Goal: Contribute content

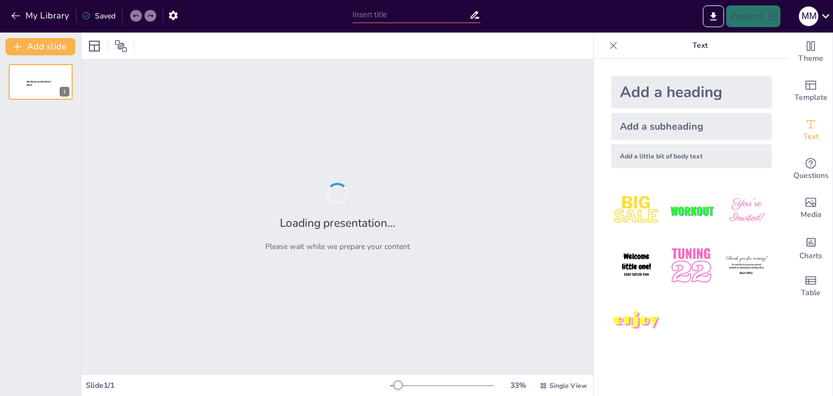
type input "Memperkuat Identitas Nasional: Tantangan dan Strategi"
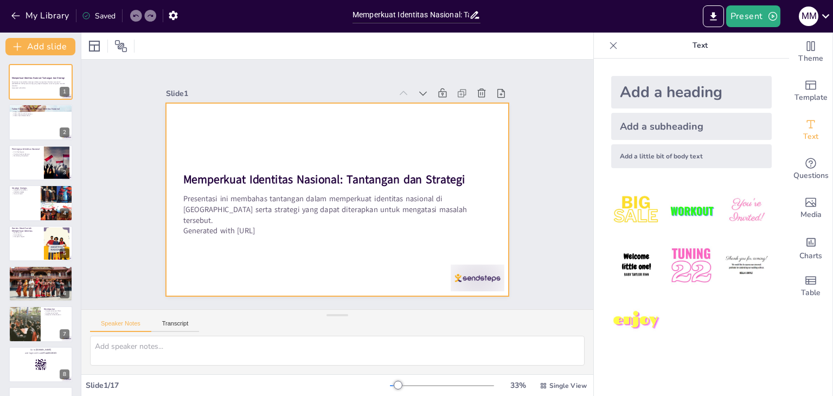
checkbox input "true"
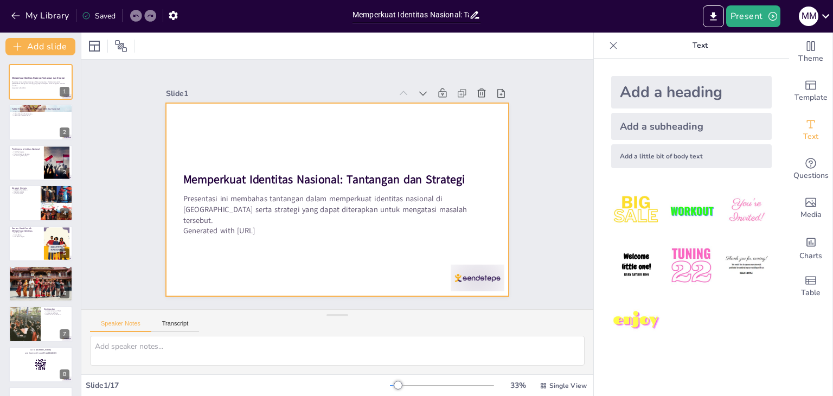
checkbox input "true"
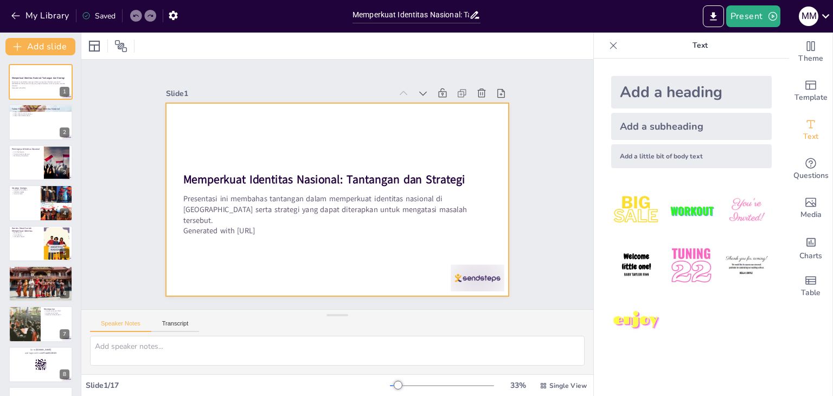
checkbox input "true"
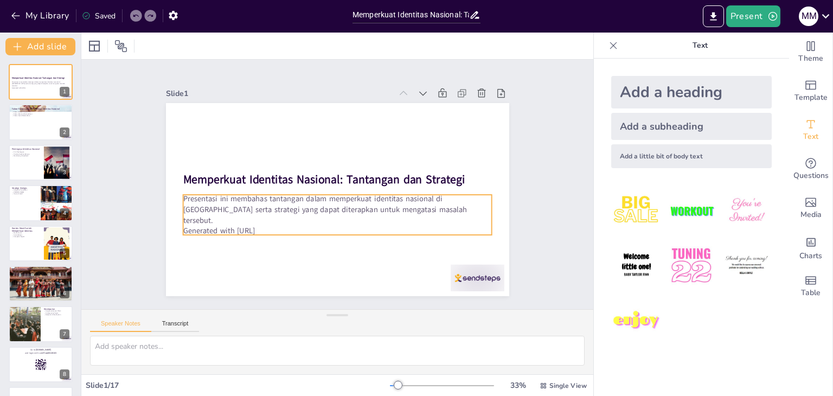
checkbox input "true"
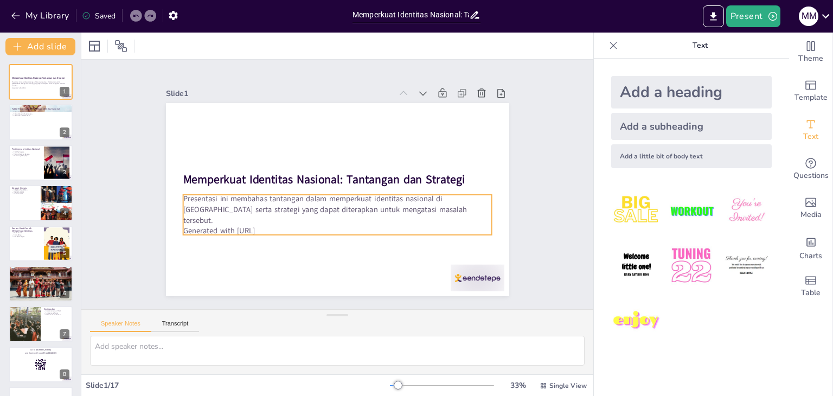
checkbox input "true"
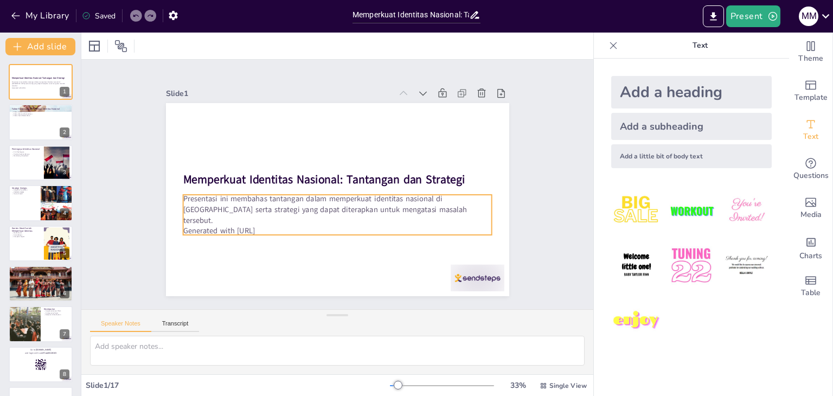
checkbox input "true"
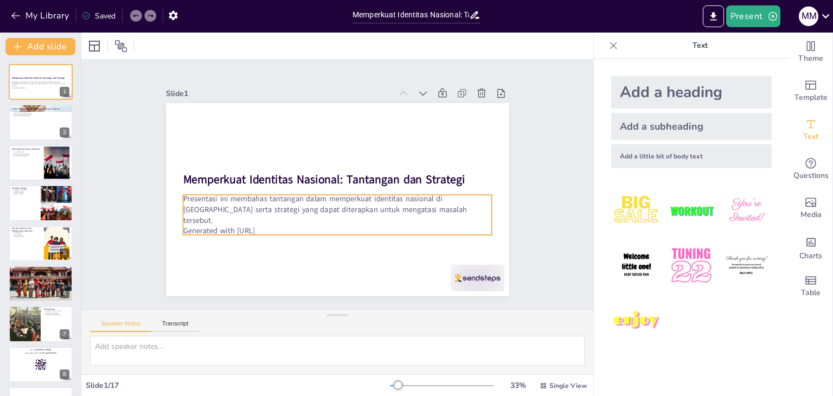
checkbox input "true"
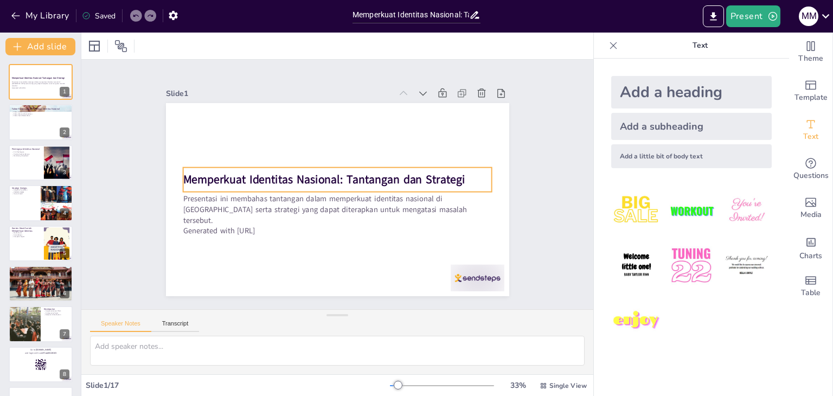
checkbox input "true"
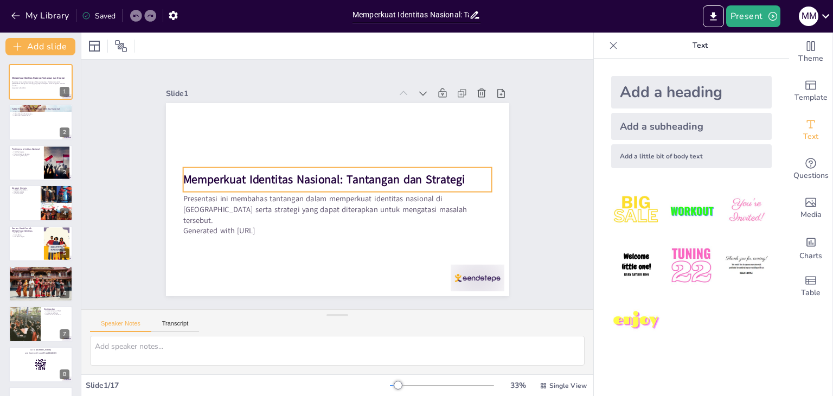
checkbox input "true"
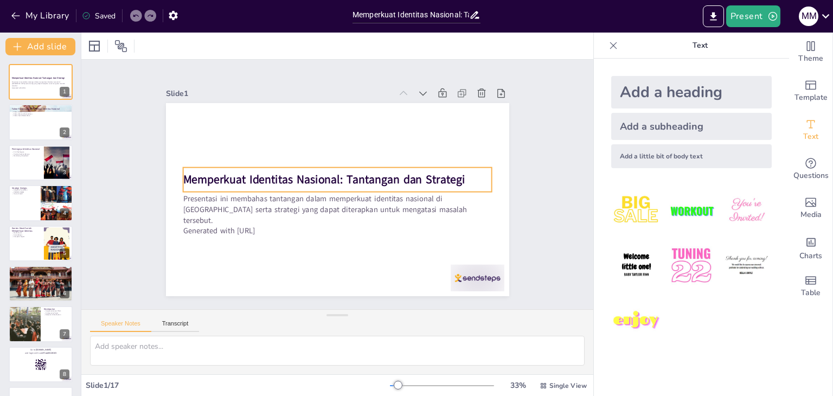
checkbox input "true"
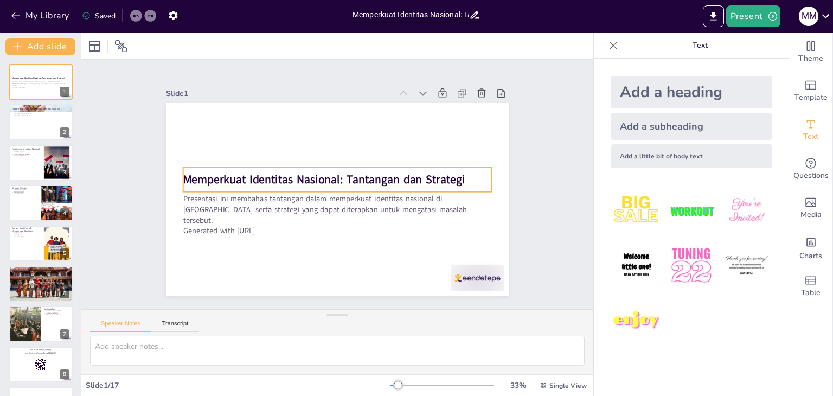
checkbox input "true"
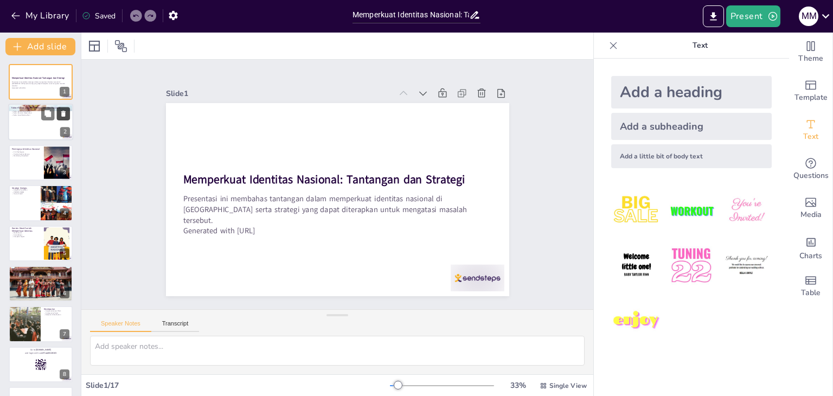
checkbox input "true"
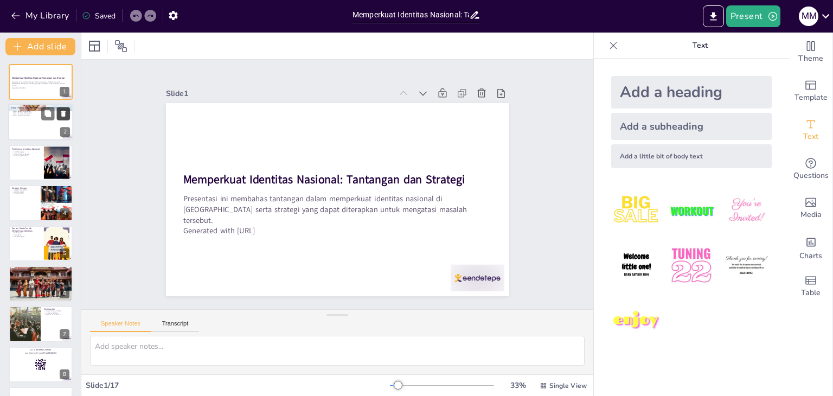
checkbox input "true"
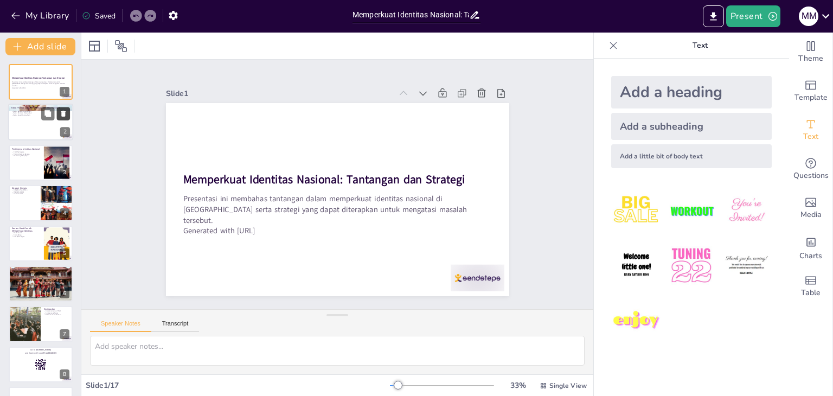
click at [63, 119] on button at bounding box center [63, 113] width 13 height 13
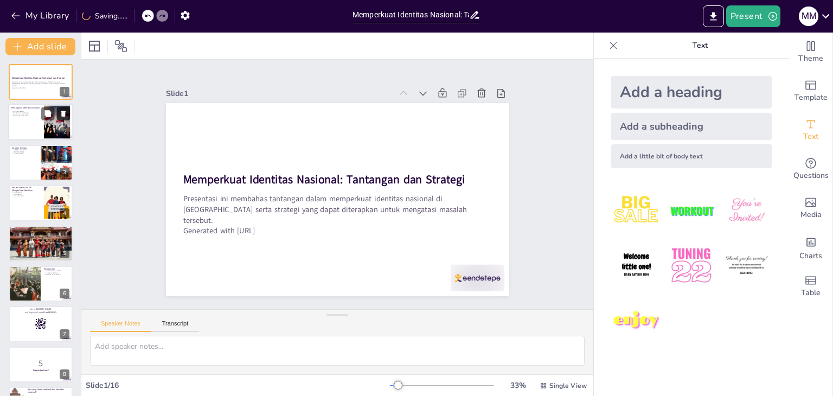
checkbox input "true"
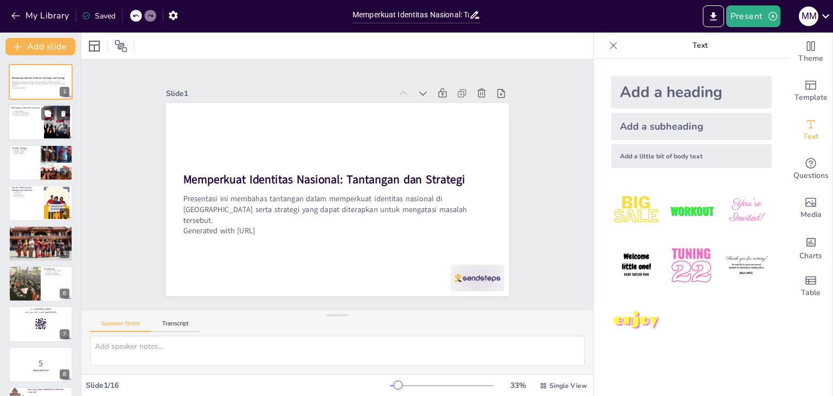
checkbox input "true"
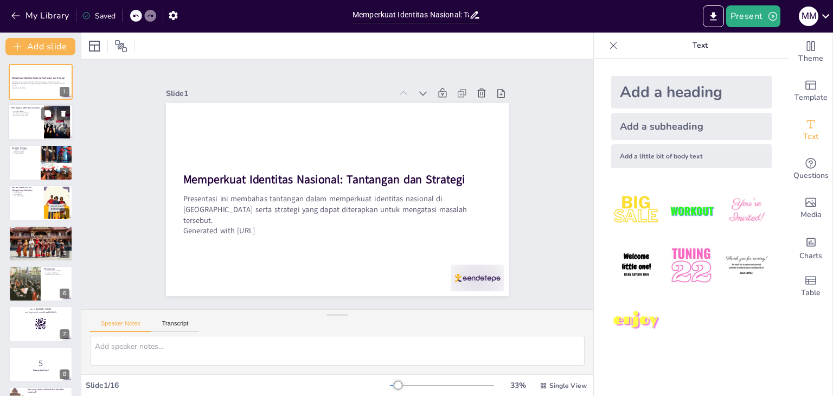
click at [29, 120] on div at bounding box center [40, 122] width 65 height 37
type textarea "Ciri khas negara sangat penting untuk membedakan satu negara dengan negara lain…"
checkbox input "true"
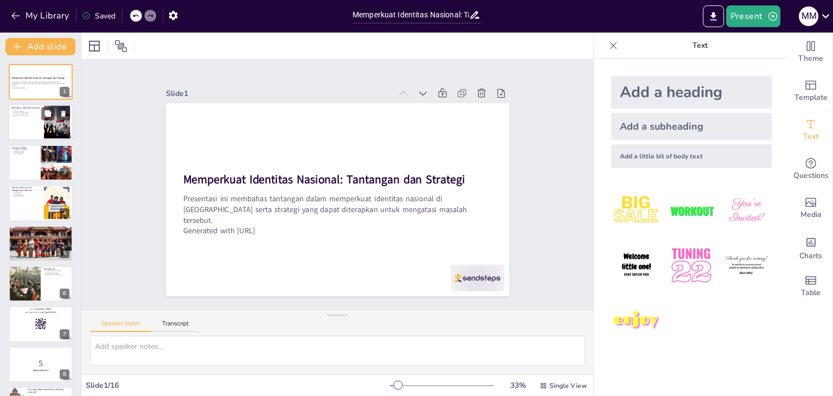
checkbox input "true"
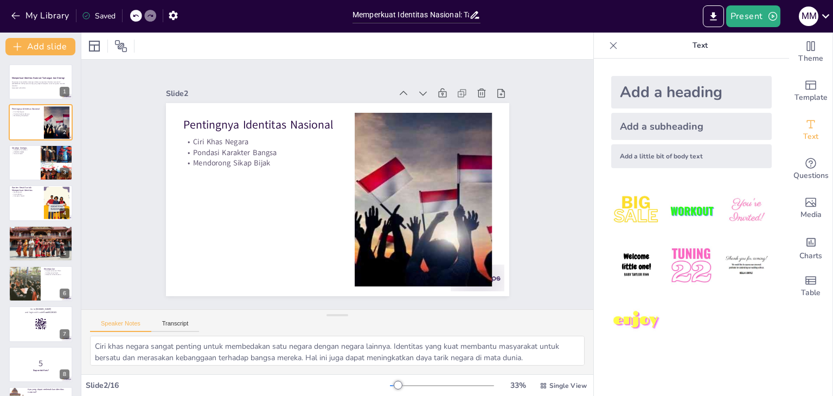
checkbox input "true"
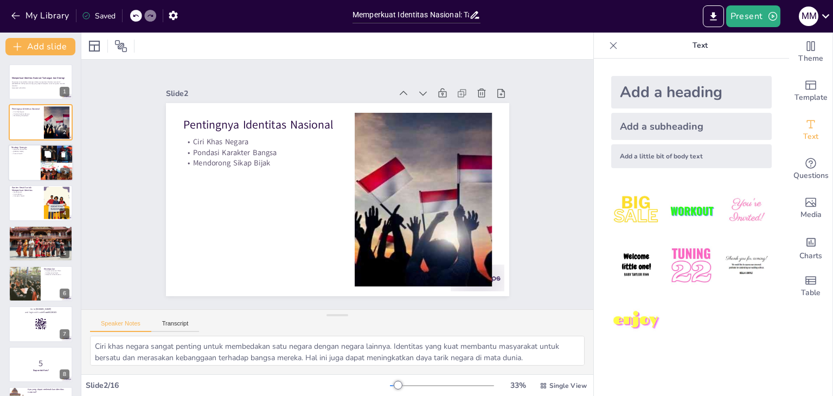
checkbox input "true"
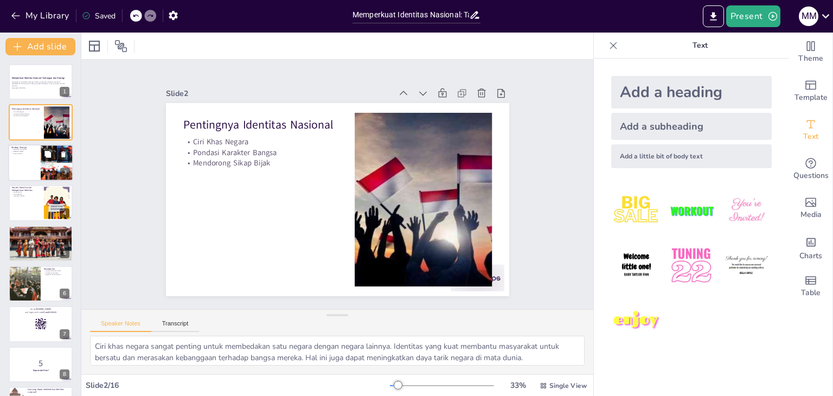
checkbox input "true"
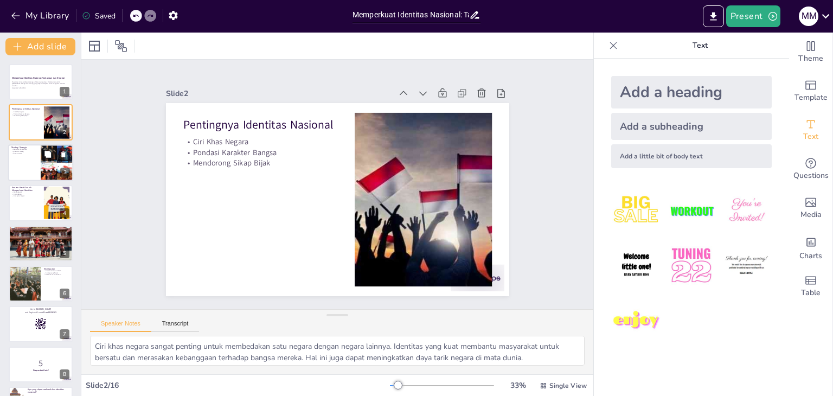
click at [33, 146] on p "Strategi Sinergis" at bounding box center [24, 147] width 26 height 3
type textarea "Kebijakan pendidikan yang mendukung pelestarian budaya sangat penting untuk mem…"
checkbox input "true"
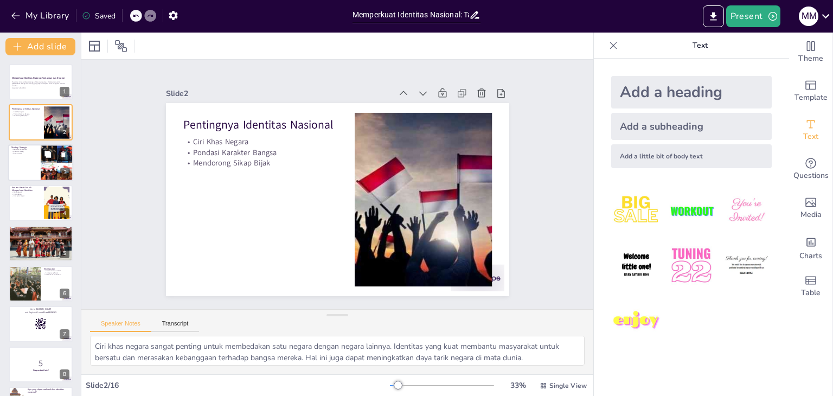
checkbox input "true"
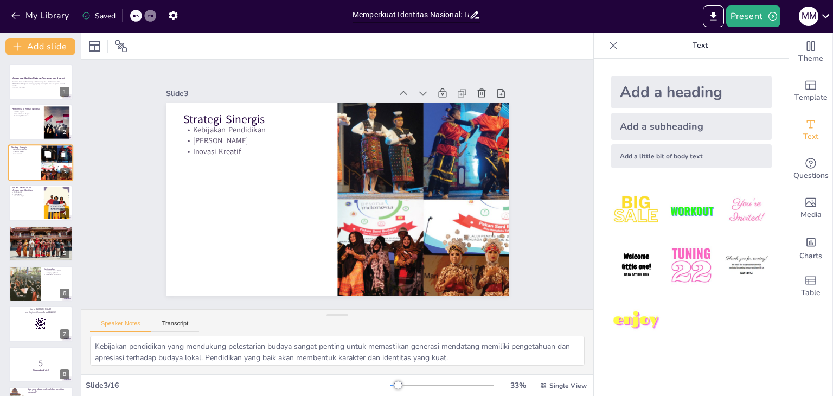
checkbox input "true"
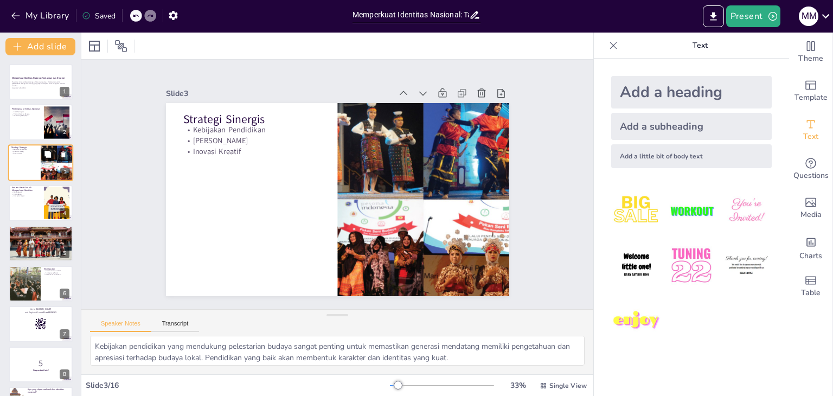
checkbox input "true"
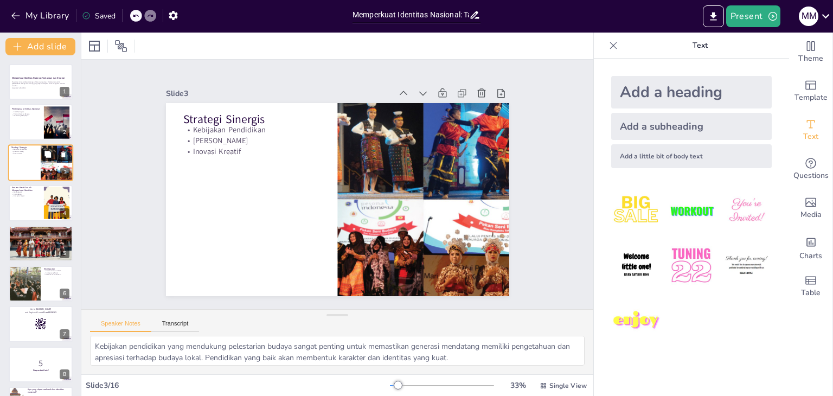
checkbox input "true"
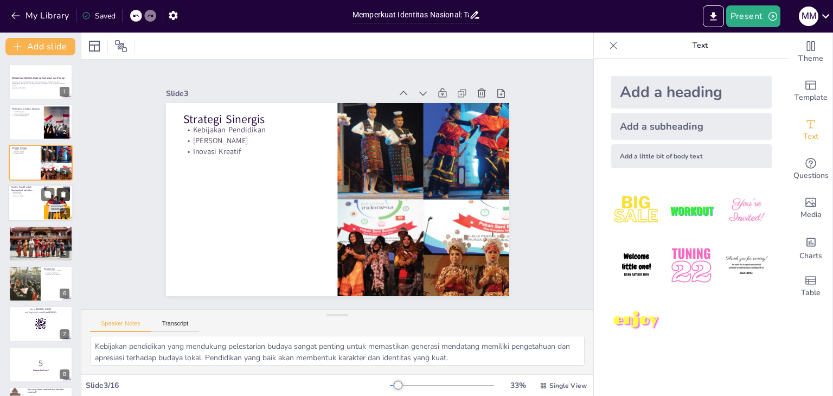
checkbox input "true"
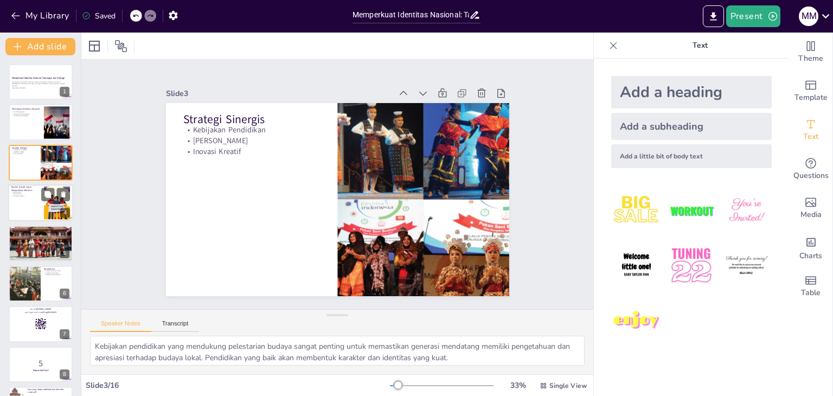
checkbox input "true"
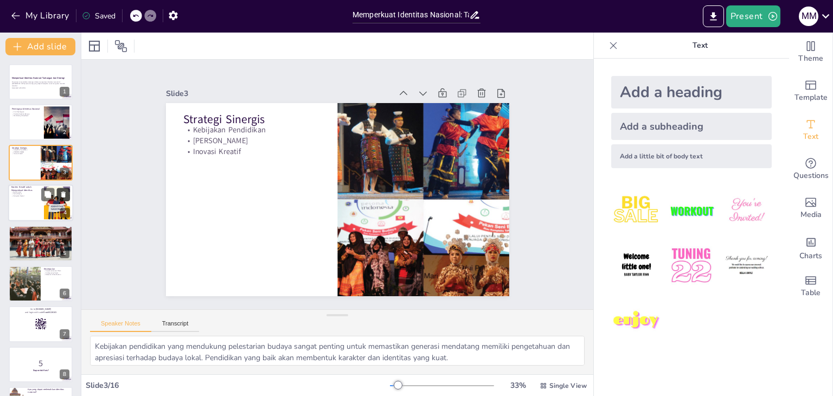
checkbox input "true"
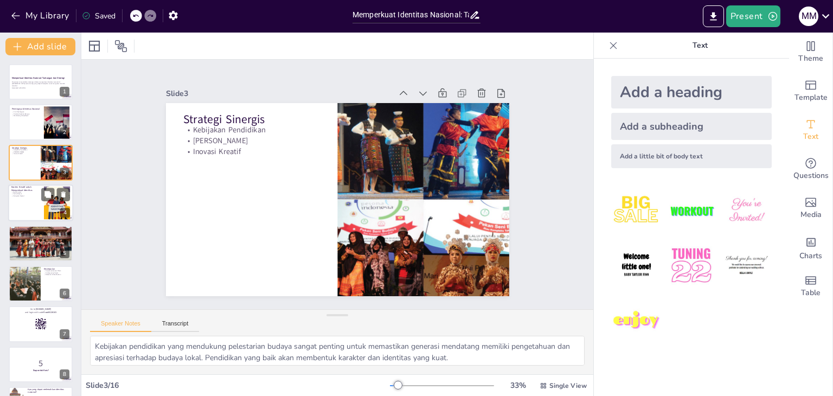
checkbox input "true"
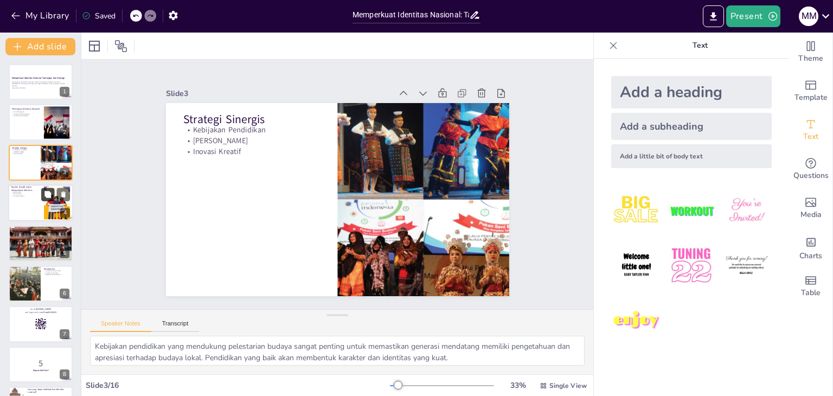
checkbox input "true"
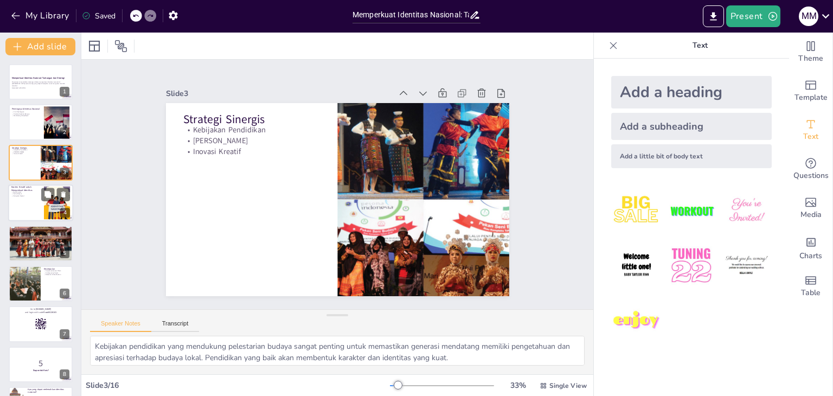
checkbox input "true"
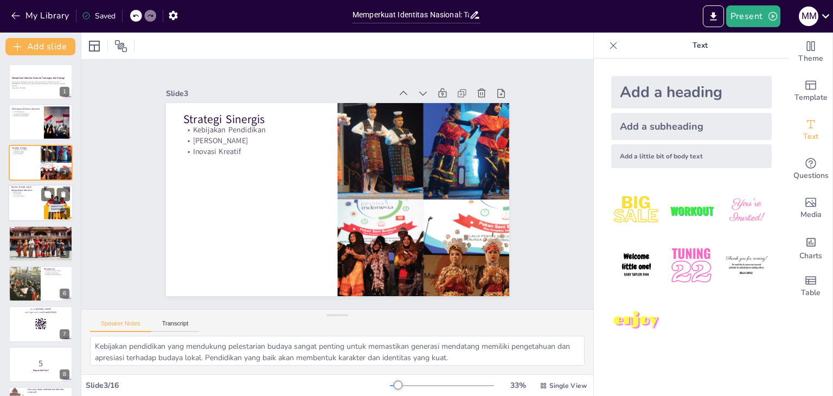
checkbox input "true"
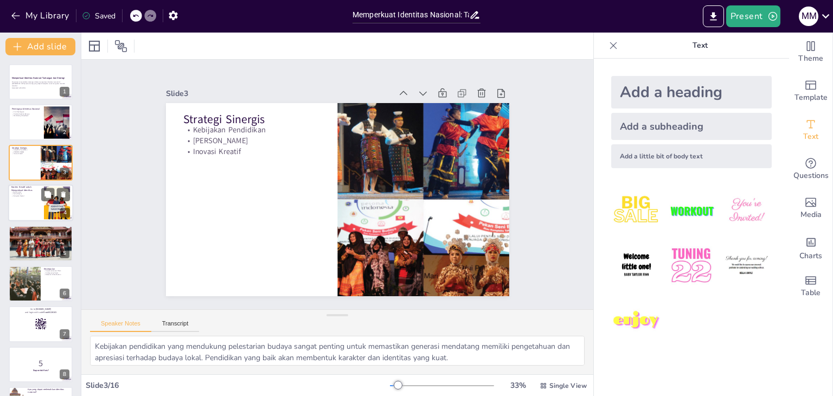
checkbox input "true"
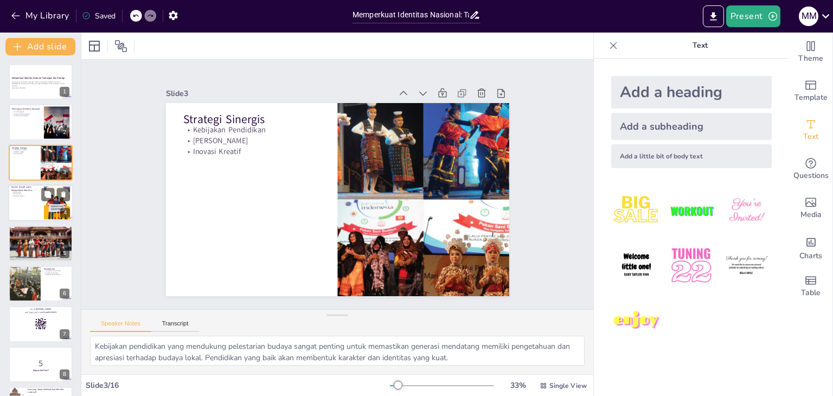
checkbox input "true"
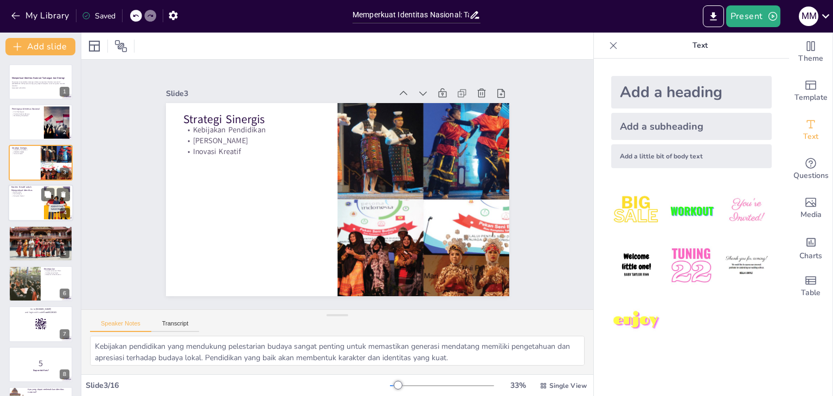
click at [29, 198] on div at bounding box center [40, 202] width 65 height 37
type textarea "Media sosial merupakan platform yang sangat efektif untuk menyebarkan informasi…"
checkbox input "true"
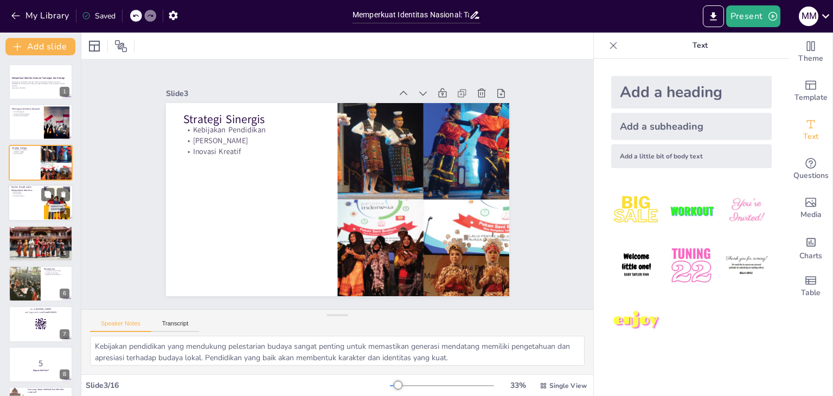
checkbox input "true"
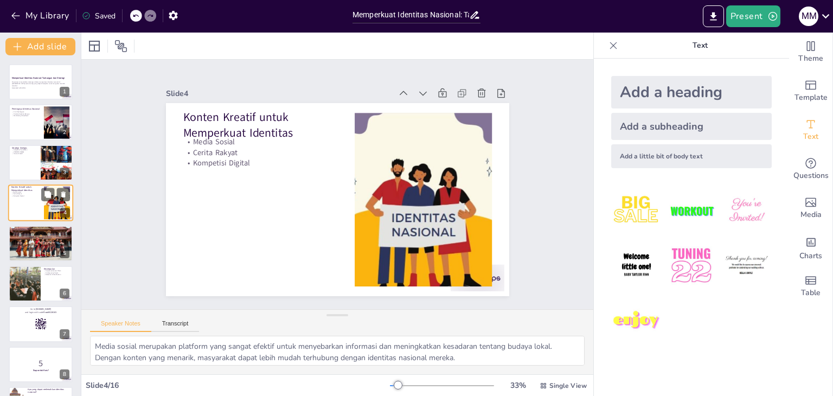
checkbox input "true"
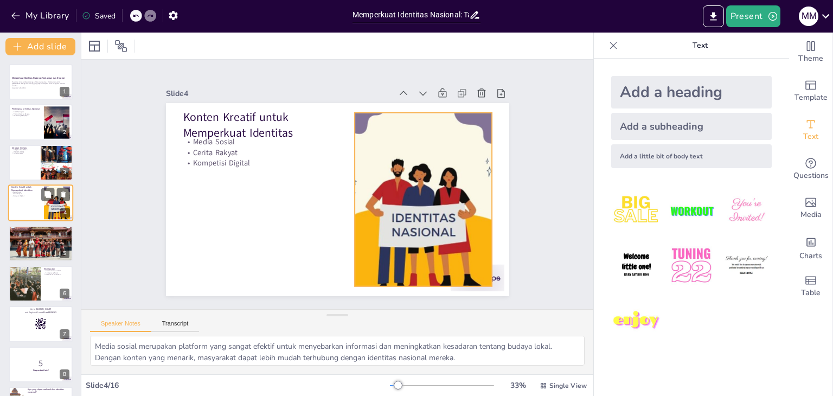
checkbox input "true"
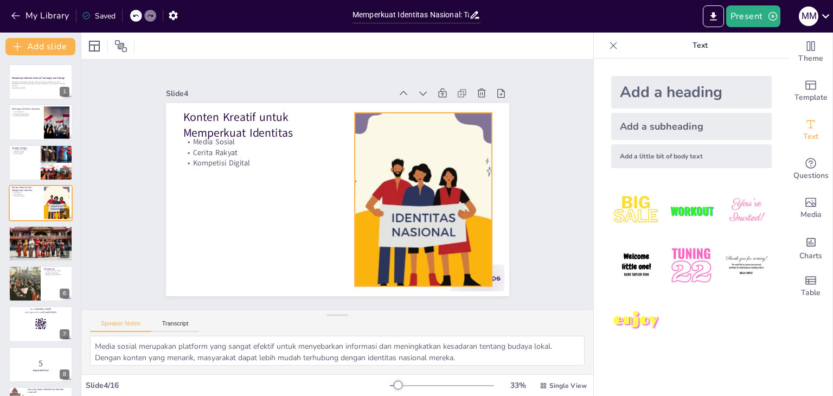
checkbox input "true"
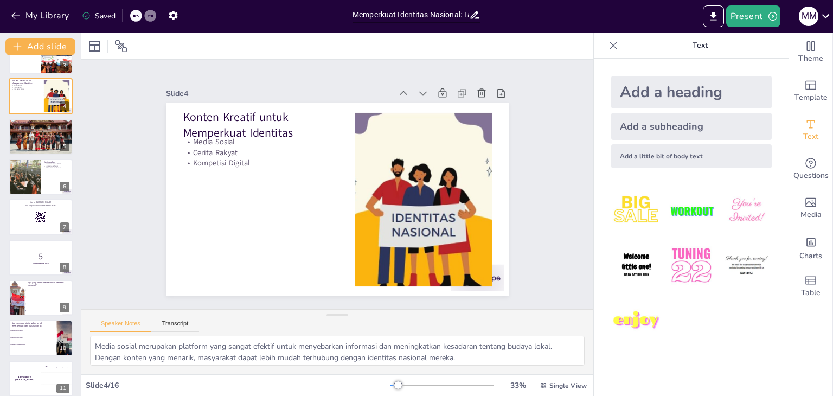
scroll to position [108, 0]
checkbox input "true"
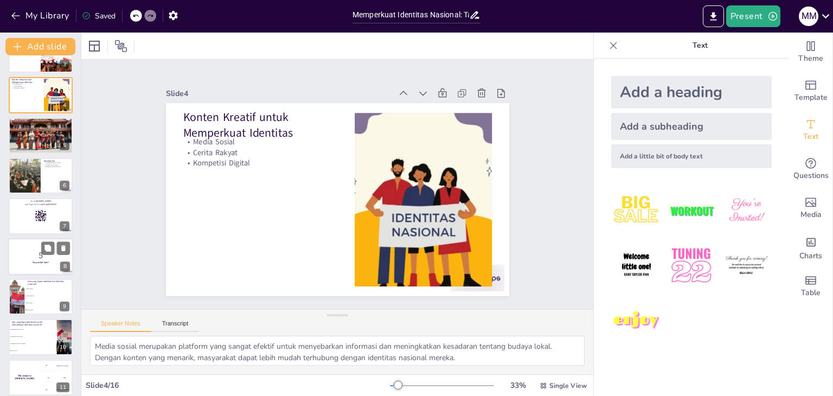
checkbox input "true"
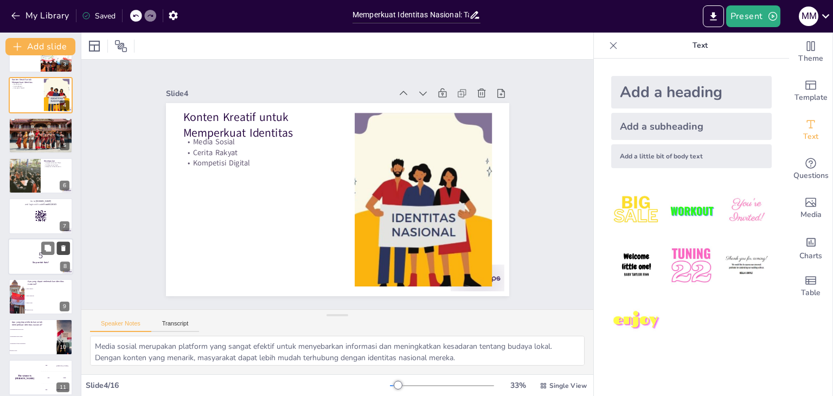
checkbox input "true"
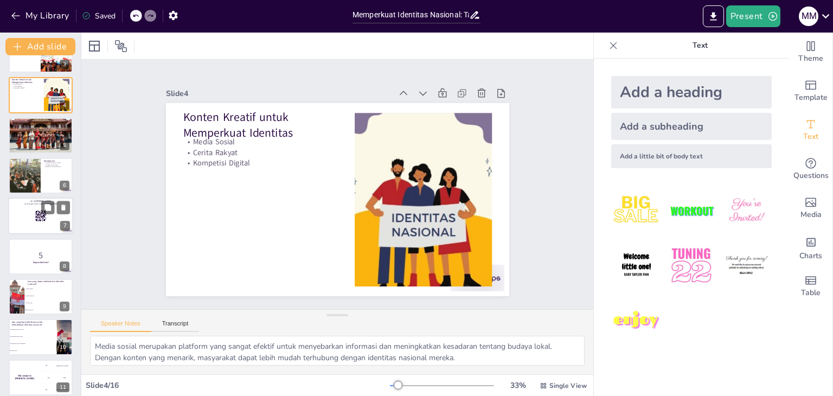
checkbox input "true"
click at [33, 199] on p "Go to [DOMAIN_NAME]" at bounding box center [40, 200] width 59 height 3
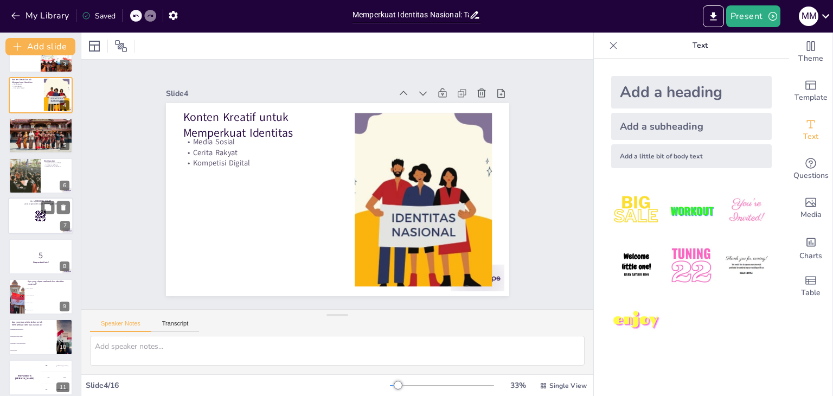
scroll to position [98, 0]
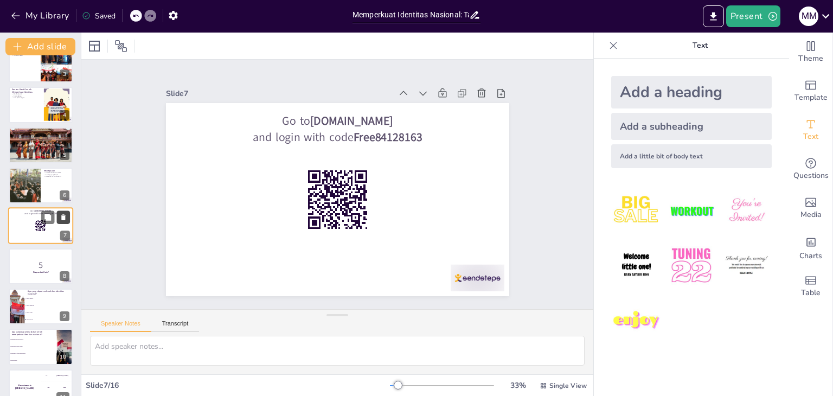
click at [63, 216] on icon at bounding box center [63, 218] width 4 height 6
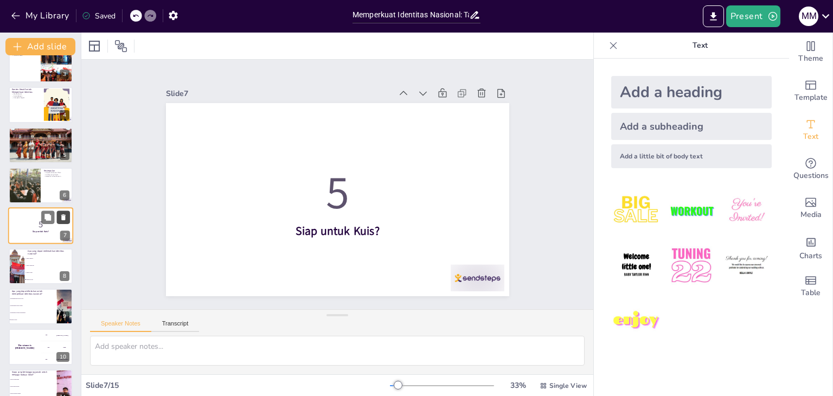
click at [67, 220] on icon at bounding box center [64, 218] width 8 height 8
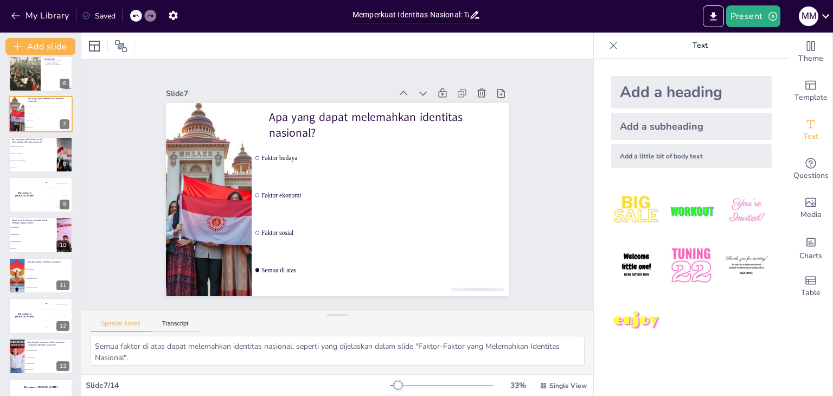
scroll to position [237, 0]
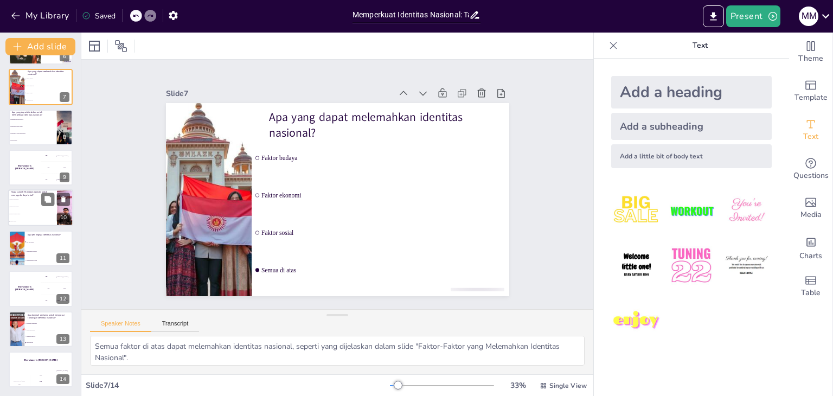
click at [31, 207] on li "Hanya masyarakat" at bounding box center [32, 207] width 49 height 7
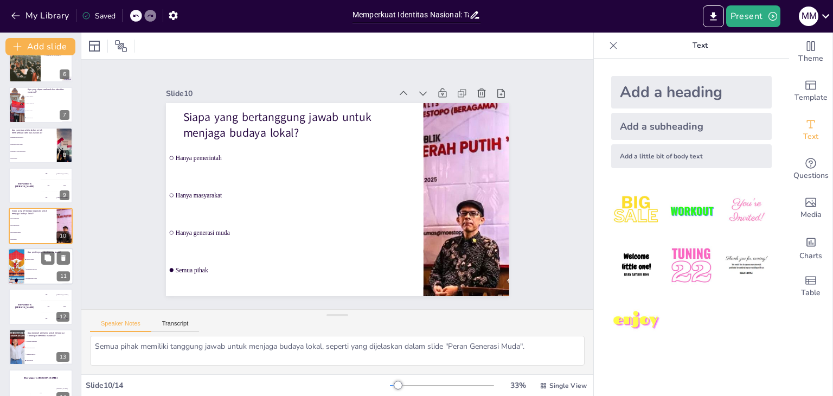
click at [37, 256] on li "Ciri khas negara" at bounding box center [48, 259] width 49 height 9
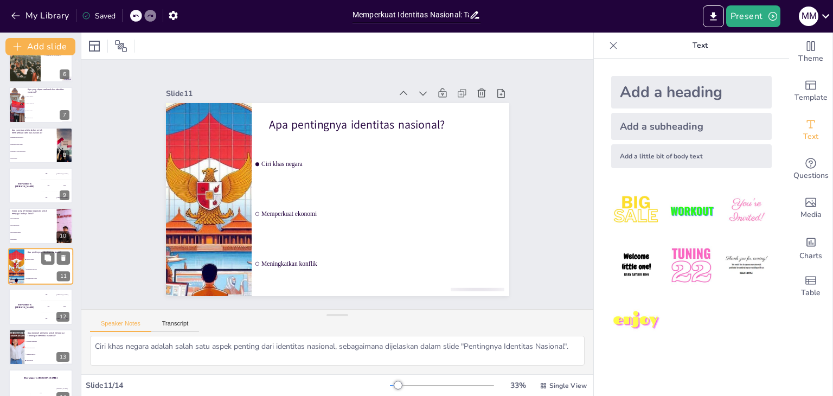
scroll to position [237, 0]
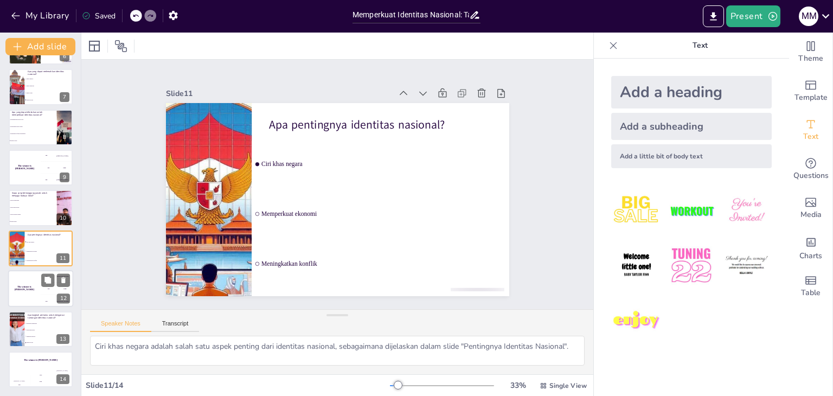
click at [28, 286] on h4 "The winner is [PERSON_NAME]" at bounding box center [24, 288] width 33 height 5
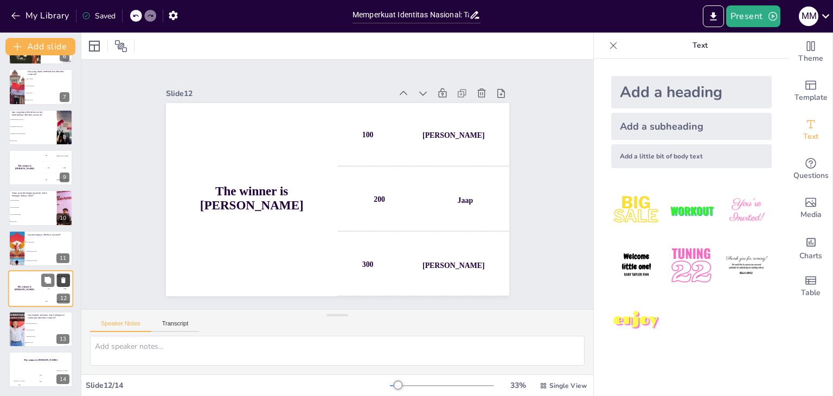
click at [63, 274] on button at bounding box center [63, 280] width 13 height 13
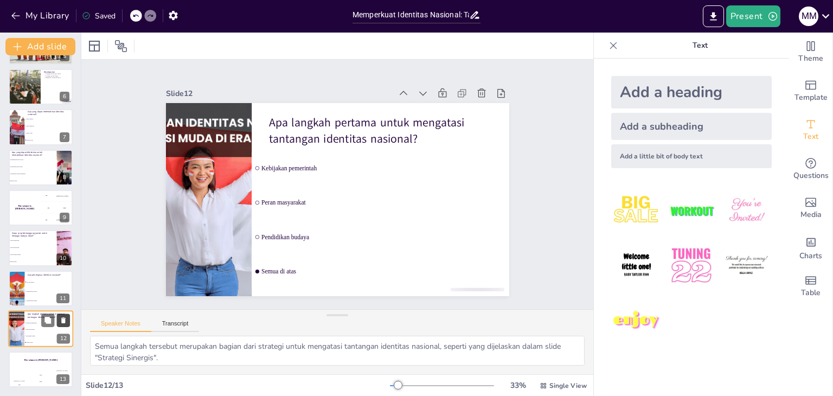
scroll to position [197, 0]
click at [39, 365] on div "The winner is [PERSON_NAME]" at bounding box center [40, 360] width 65 height 18
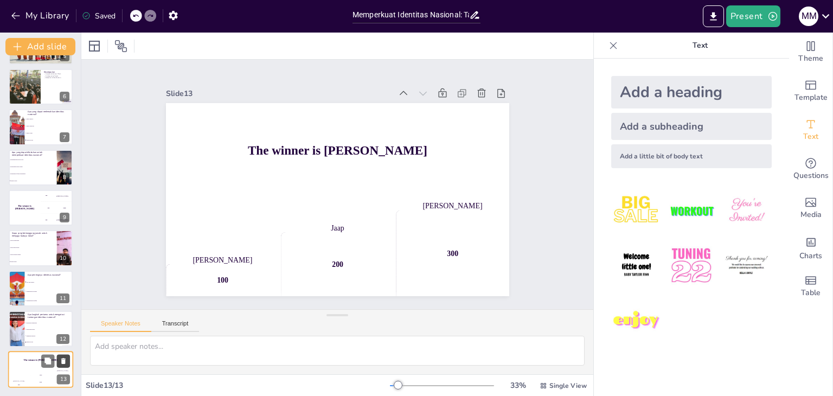
click at [65, 357] on icon at bounding box center [64, 361] width 8 height 8
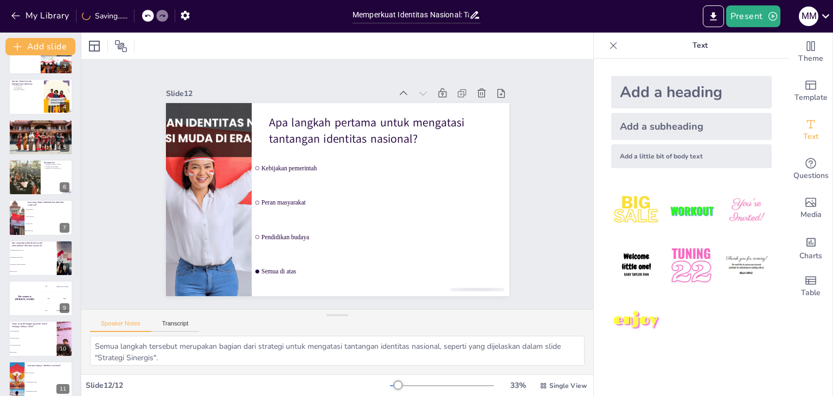
scroll to position [107, 0]
click at [62, 291] on icon at bounding box center [63, 289] width 4 height 6
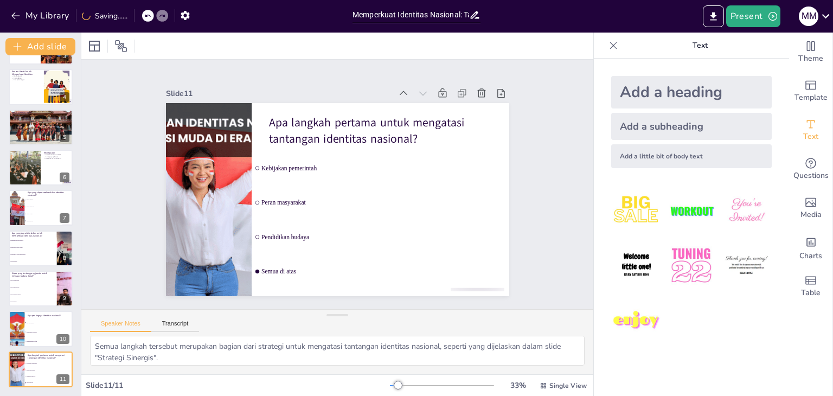
scroll to position [0, 0]
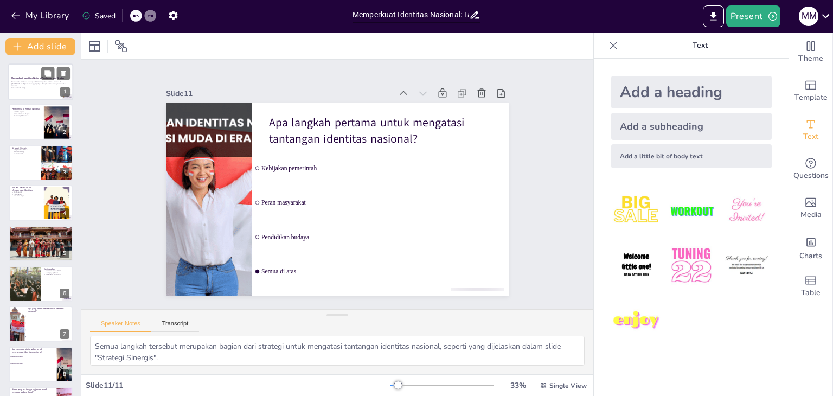
click at [36, 87] on p "Generated with [URL]" at bounding box center [40, 88] width 59 height 2
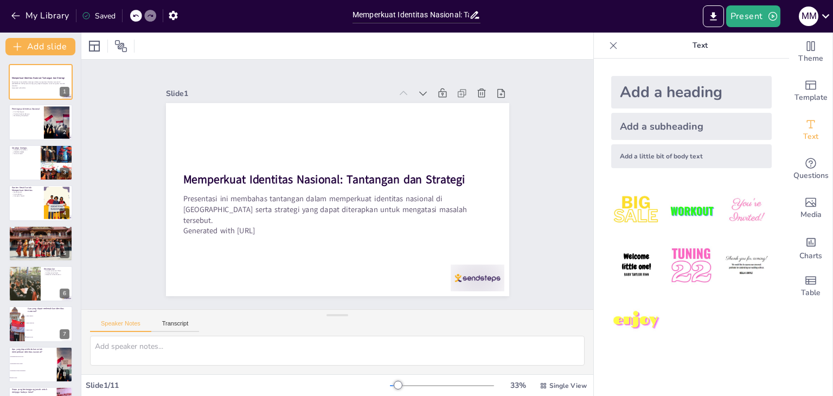
click at [138, 14] on icon at bounding box center [135, 15] width 7 height 7
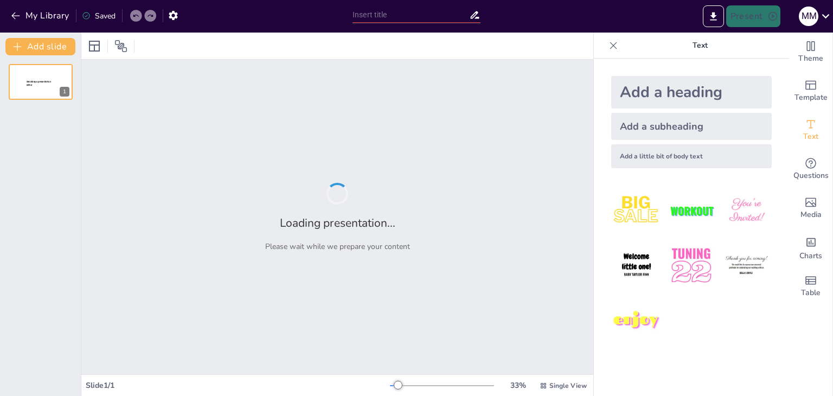
type input "New Sendsteps"
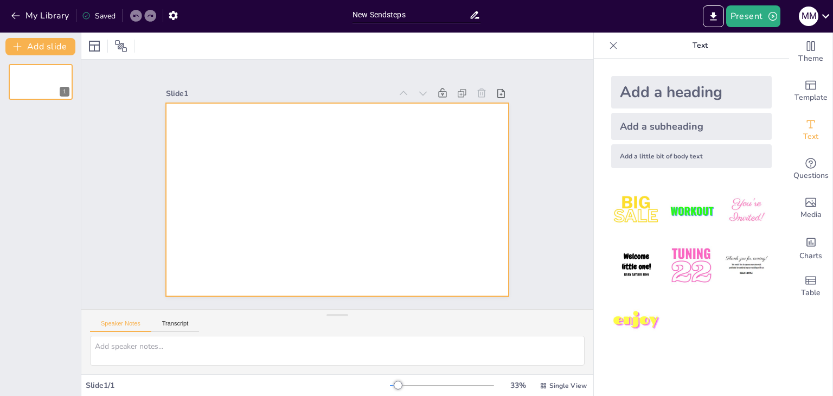
click at [281, 122] on div at bounding box center [334, 199] width 376 height 260
click at [241, 141] on div at bounding box center [336, 200] width 362 height 228
click at [162, 346] on textarea at bounding box center [337, 351] width 494 height 30
paste textarea "ANALISIS KASUS KELOMPOK 6: -Redanzio Iqbal -Rafi Muzafar -Salomo yr Simatupang …"
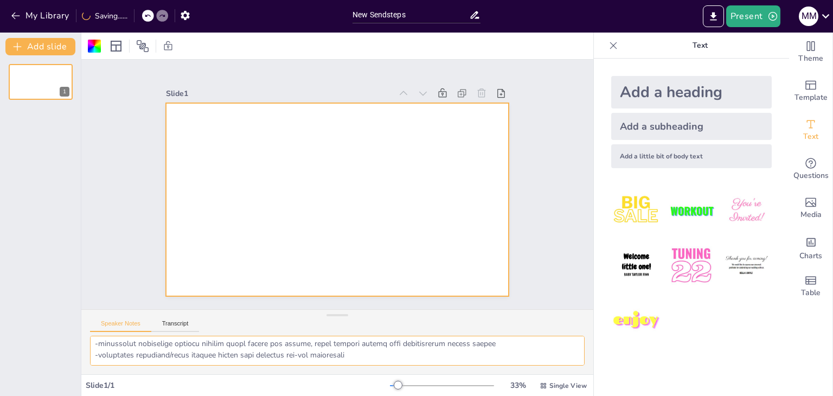
scroll to position [418, 0]
type textarea "ANALISIS KASUS KELOMPOK 6: -Redanzio Iqbal -Rafi Muzafar -Salomo yr Simatupang …"
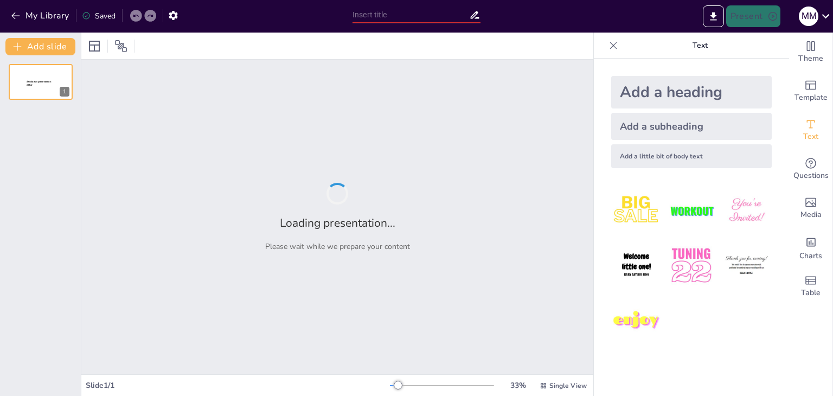
type input "ANALISIS KASUS"
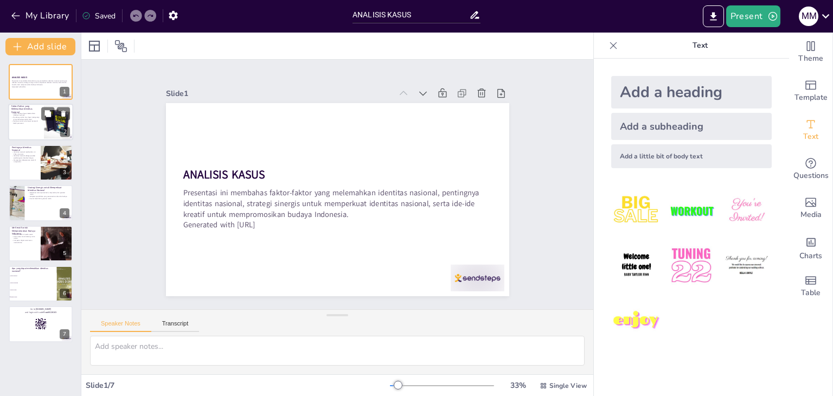
checkbox input "true"
click at [21, 121] on p "Pertikaian antar suku dapat memecah belah persatuan." at bounding box center [25, 122] width 29 height 4
type textarea "Faktor budaya menjadi salah satu elemen penting dalam identitas nasional. Ketik…"
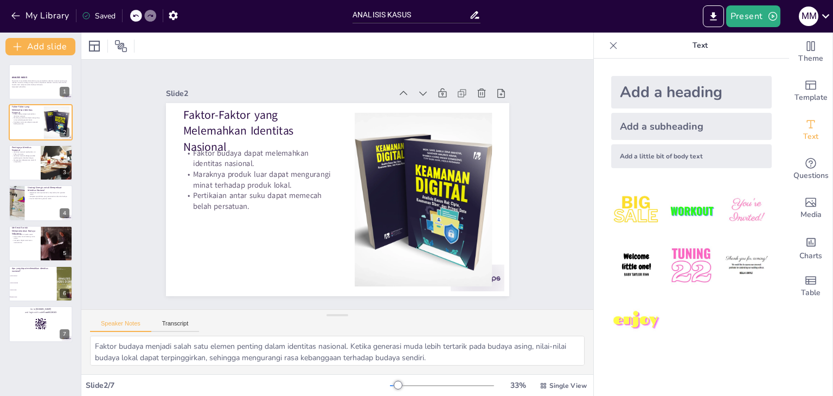
checkbox input "true"
